Goal: Task Accomplishment & Management: Manage account settings

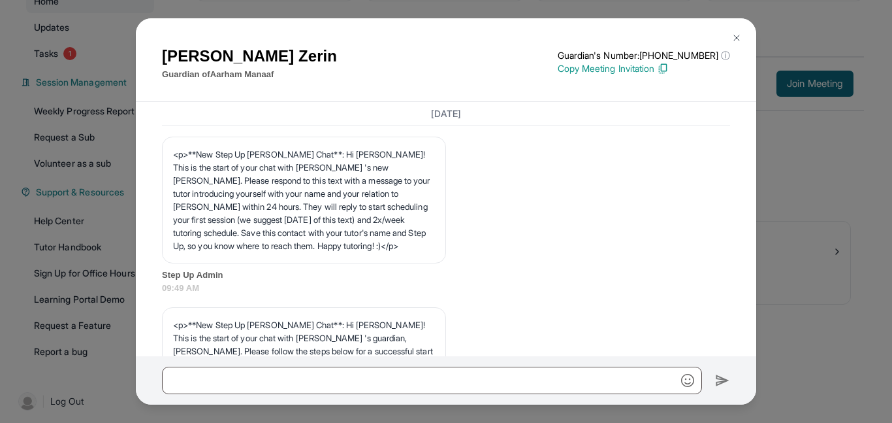
scroll to position [1087, 0]
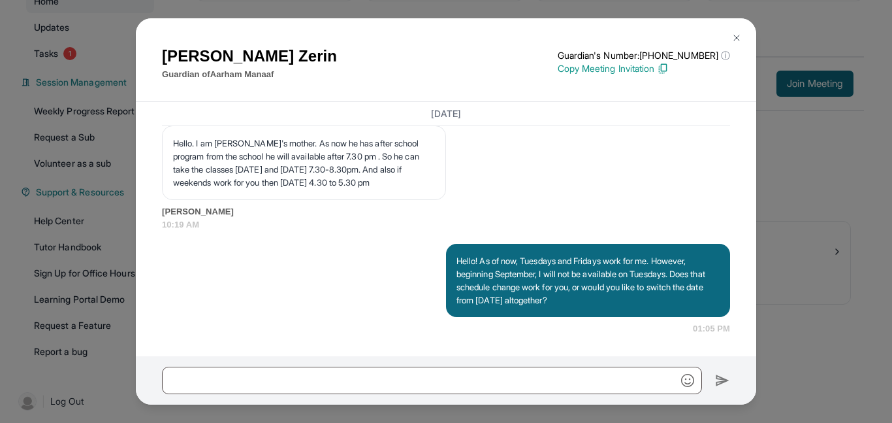
click at [733, 36] on img at bounding box center [736, 38] width 10 height 10
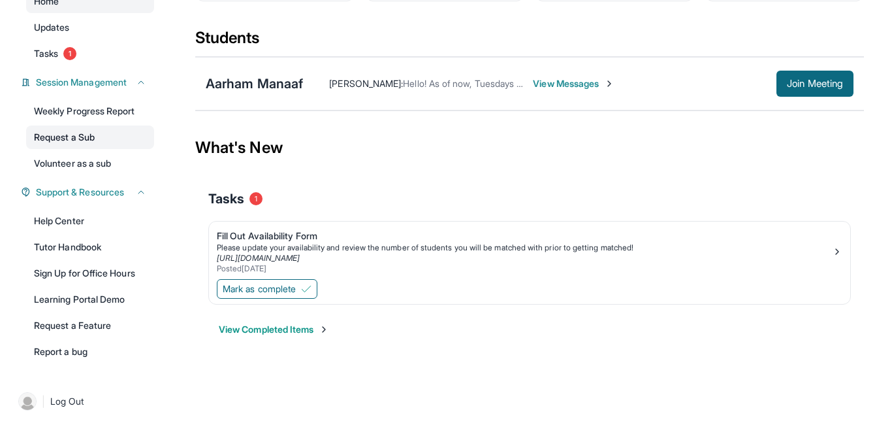
click at [86, 133] on link "Request a Sub" at bounding box center [90, 137] width 128 height 24
click at [87, 56] on link "Tasks 1" at bounding box center [90, 54] width 128 height 24
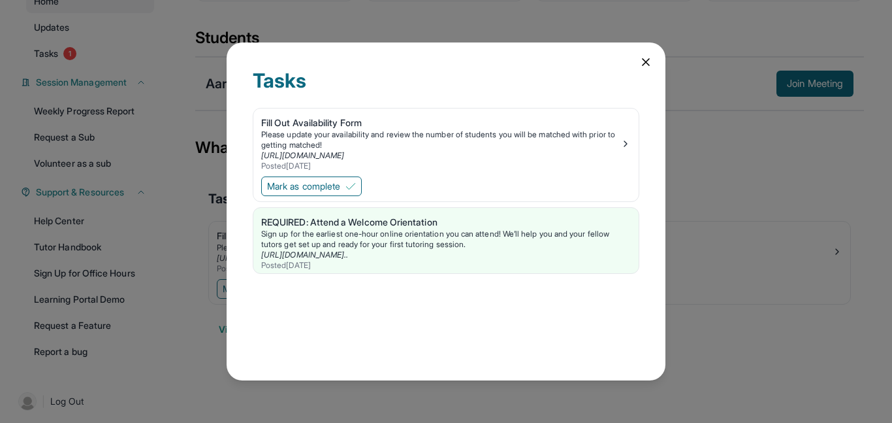
click at [628, 71] on div "Tasks" at bounding box center [446, 88] width 387 height 39
click at [329, 174] on div "Mark as complete" at bounding box center [445, 187] width 385 height 27
click at [334, 180] on span "Mark as complete" at bounding box center [303, 186] width 73 height 13
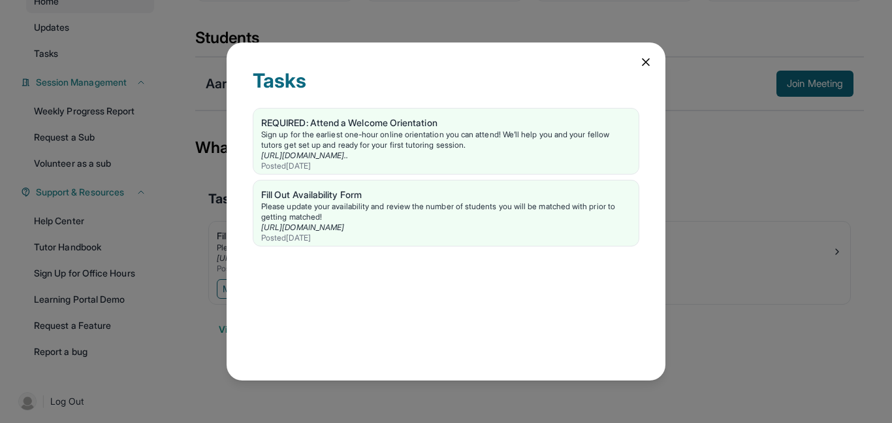
click at [649, 63] on icon at bounding box center [645, 62] width 13 height 13
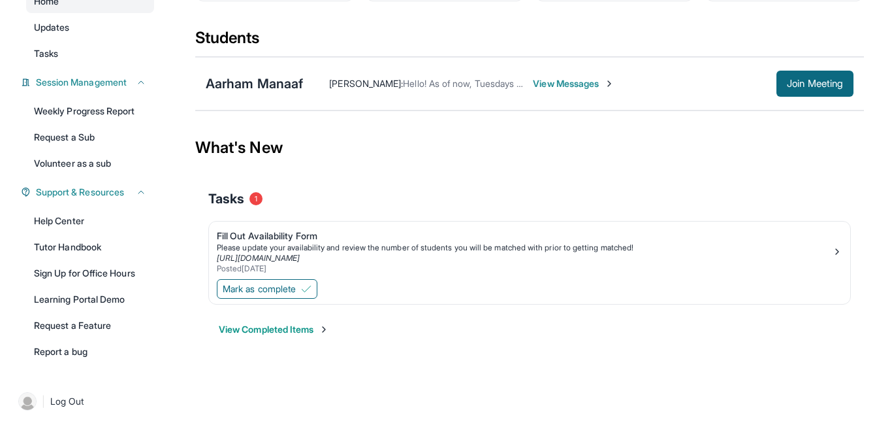
scroll to position [0, 0]
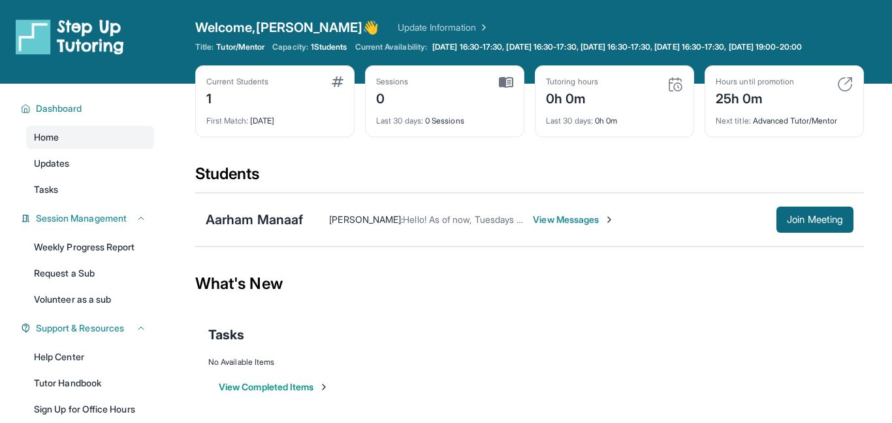
click at [559, 217] on span "View Messages" at bounding box center [574, 219] width 82 height 13
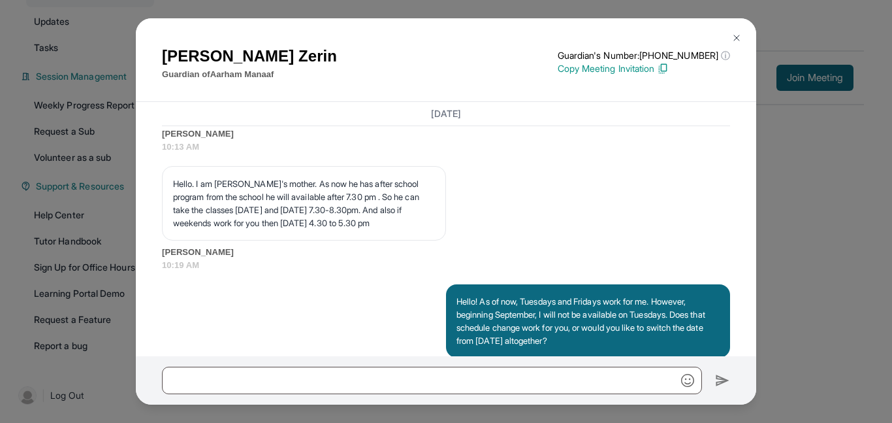
scroll to position [1087, 0]
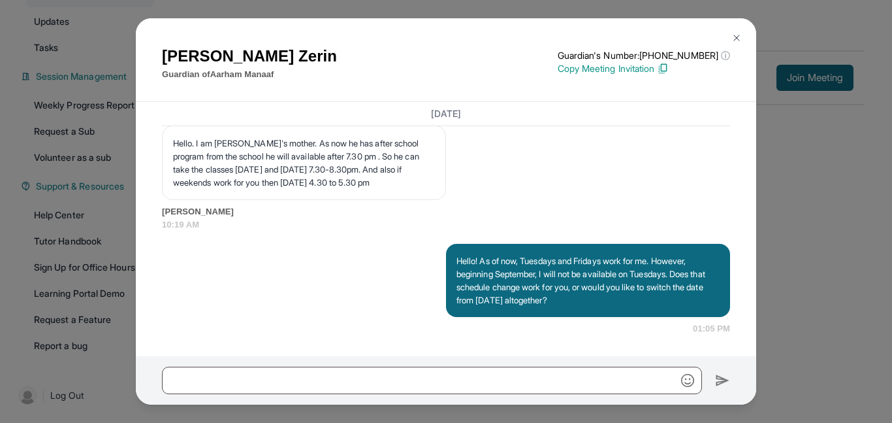
click at [729, 34] on button at bounding box center [737, 38] width 26 height 26
